Goal: Use online tool/utility: Utilize a website feature to perform a specific function

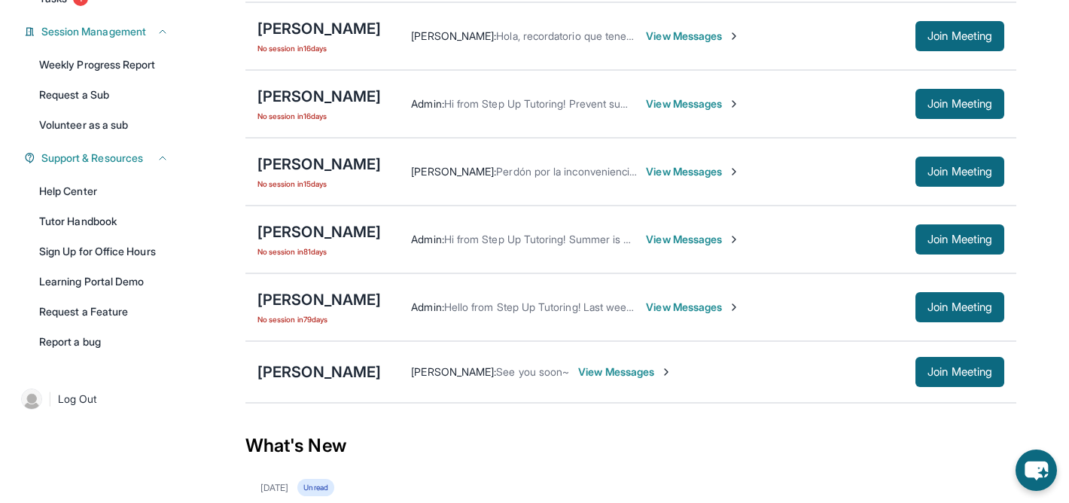
scroll to position [236, 0]
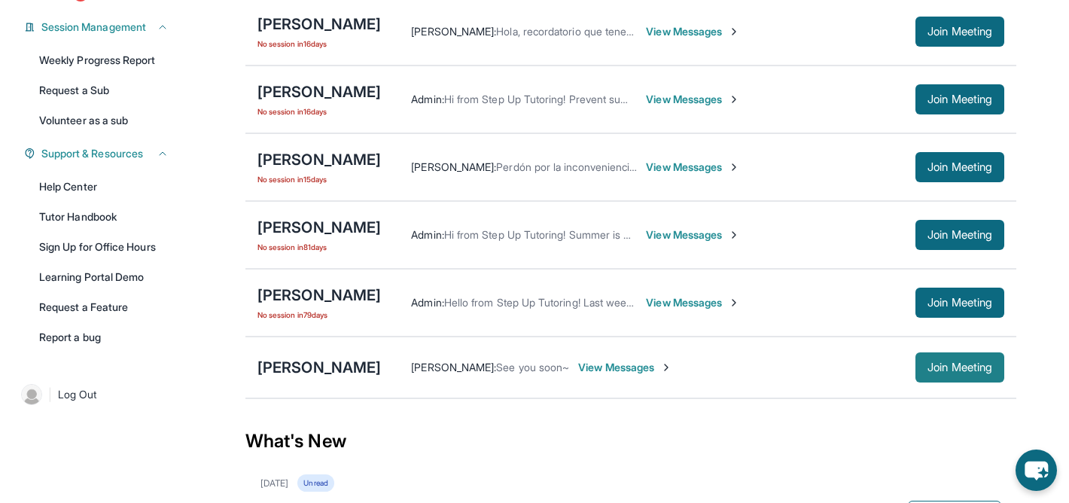
click at [939, 359] on button "Join Meeting" at bounding box center [960, 367] width 89 height 30
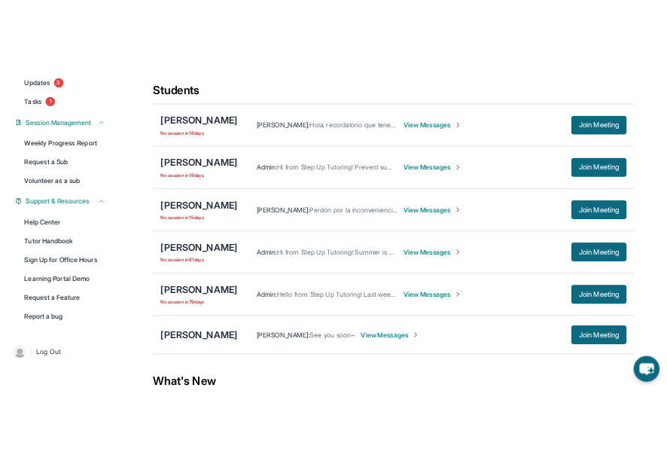
scroll to position [203, 0]
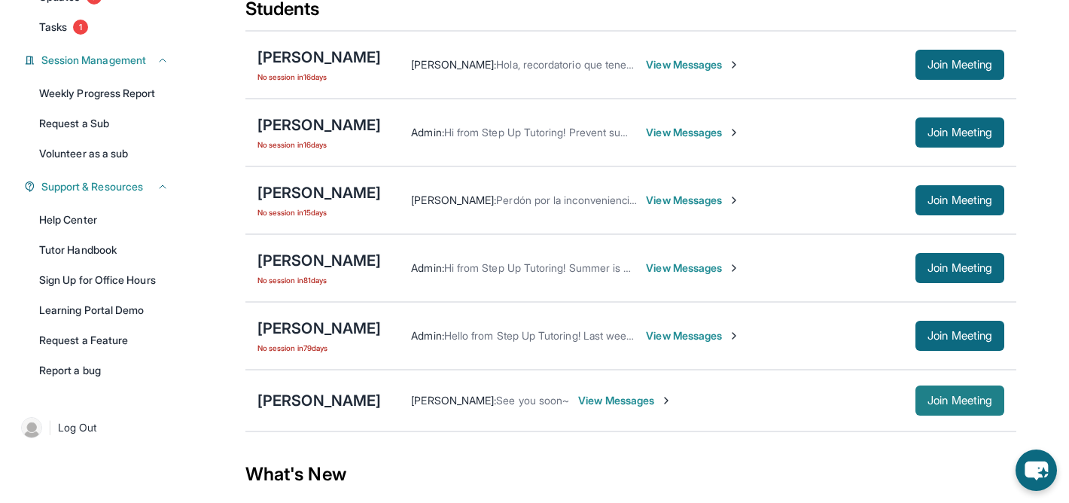
click at [979, 405] on span "Join Meeting" at bounding box center [960, 400] width 65 height 9
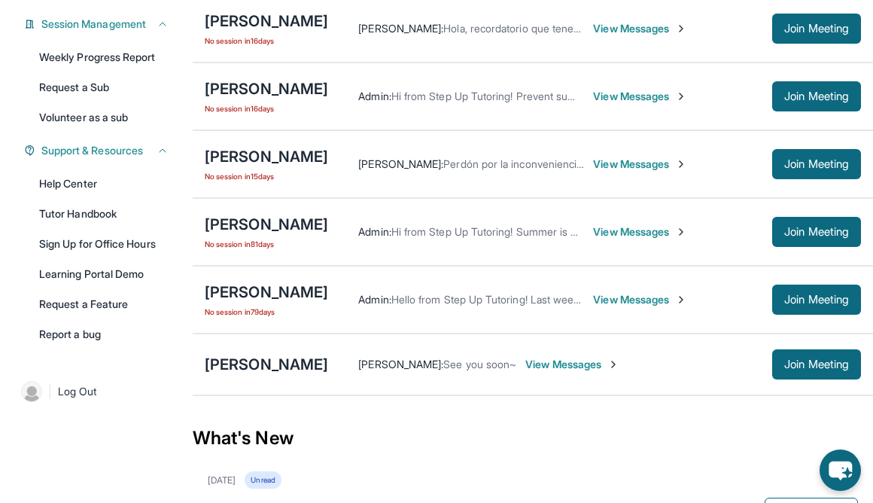
scroll to position [245, 0]
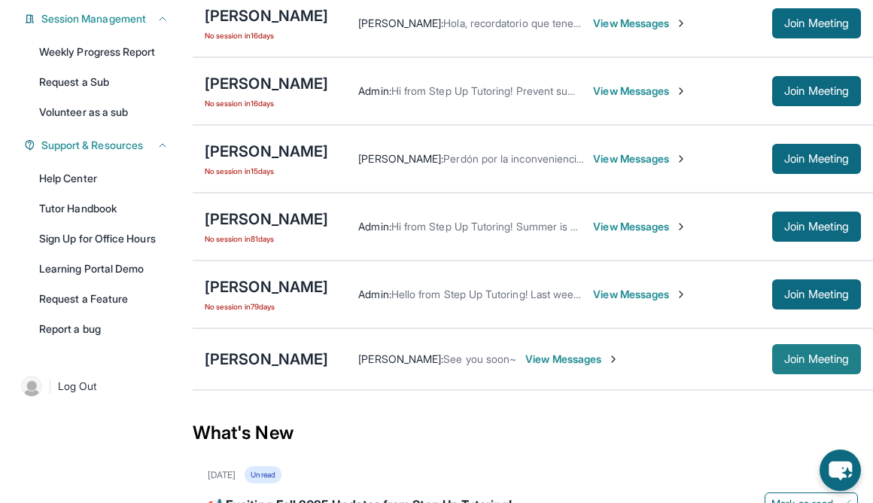
click at [785, 355] on span "Join Meeting" at bounding box center [817, 359] width 65 height 9
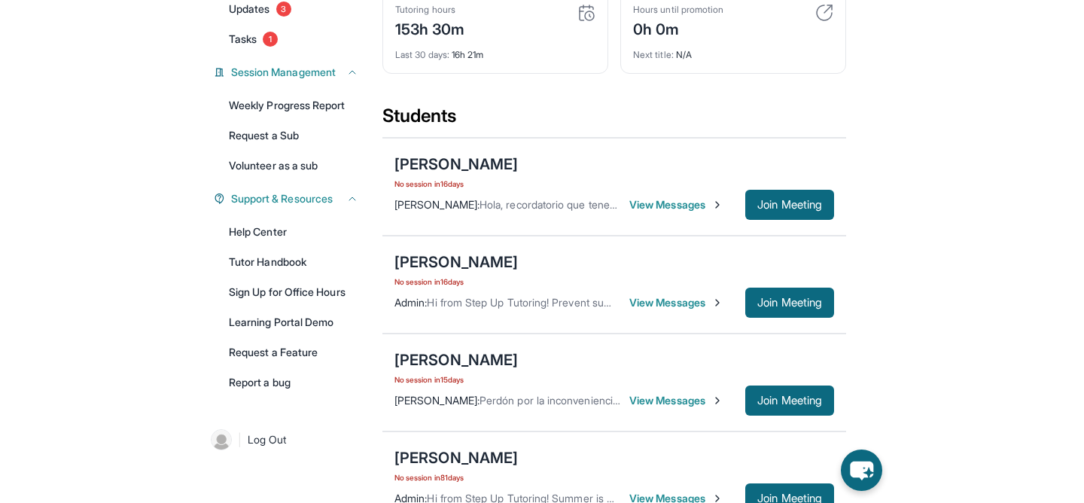
scroll to position [191, 0]
